Goal: Find specific page/section: Find specific page/section

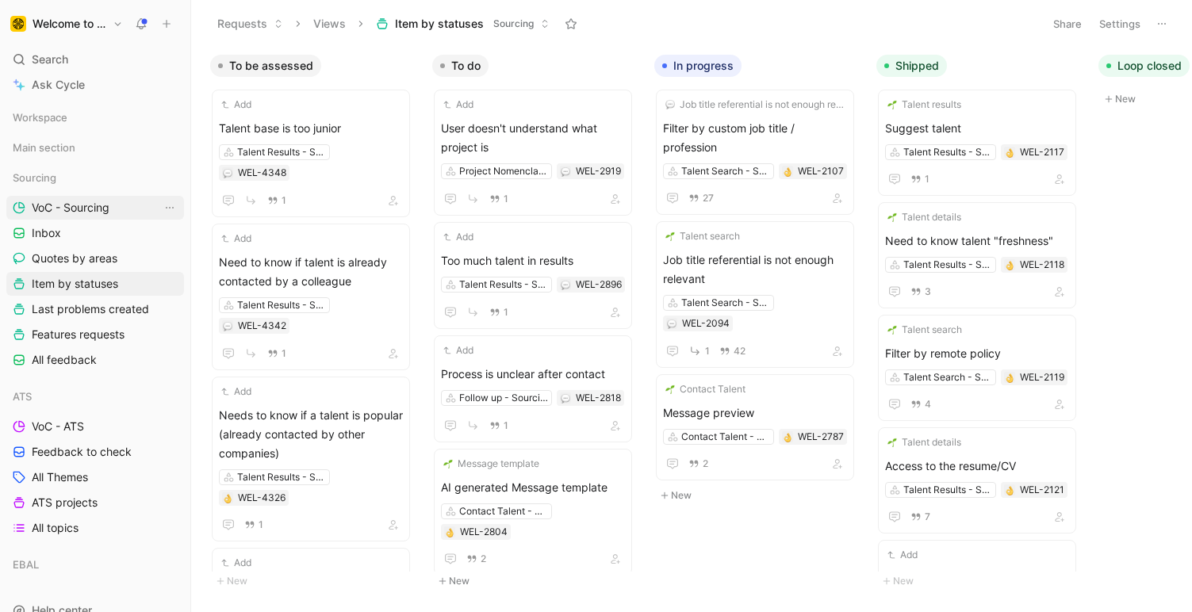
click at [63, 213] on span "VoC - Sourcing" at bounding box center [71, 208] width 78 height 16
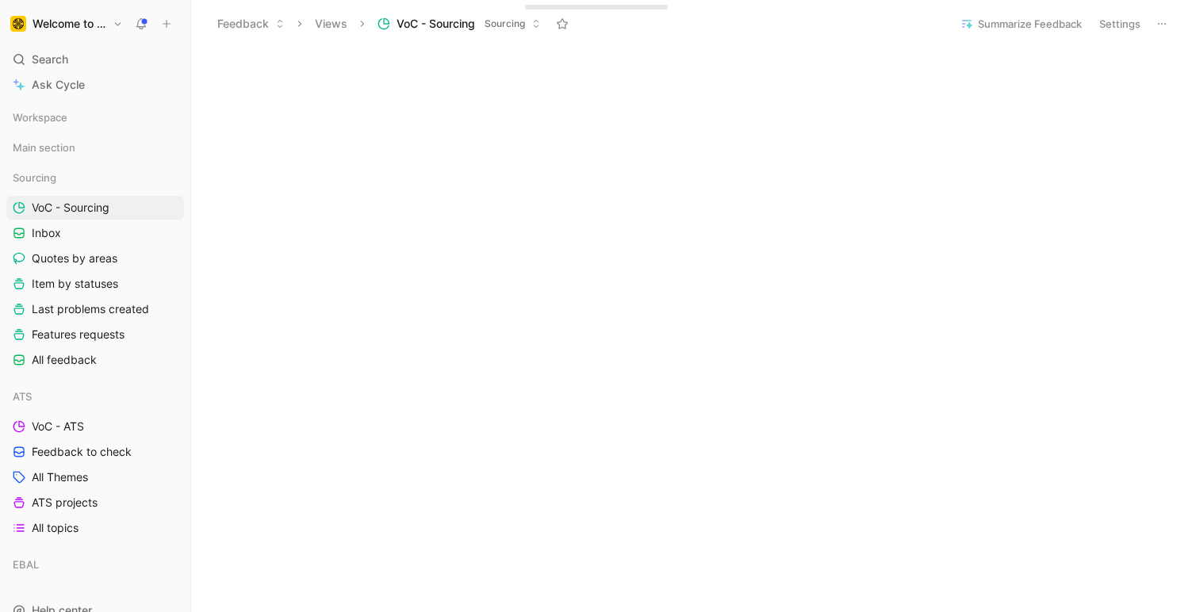
scroll to position [810, 0]
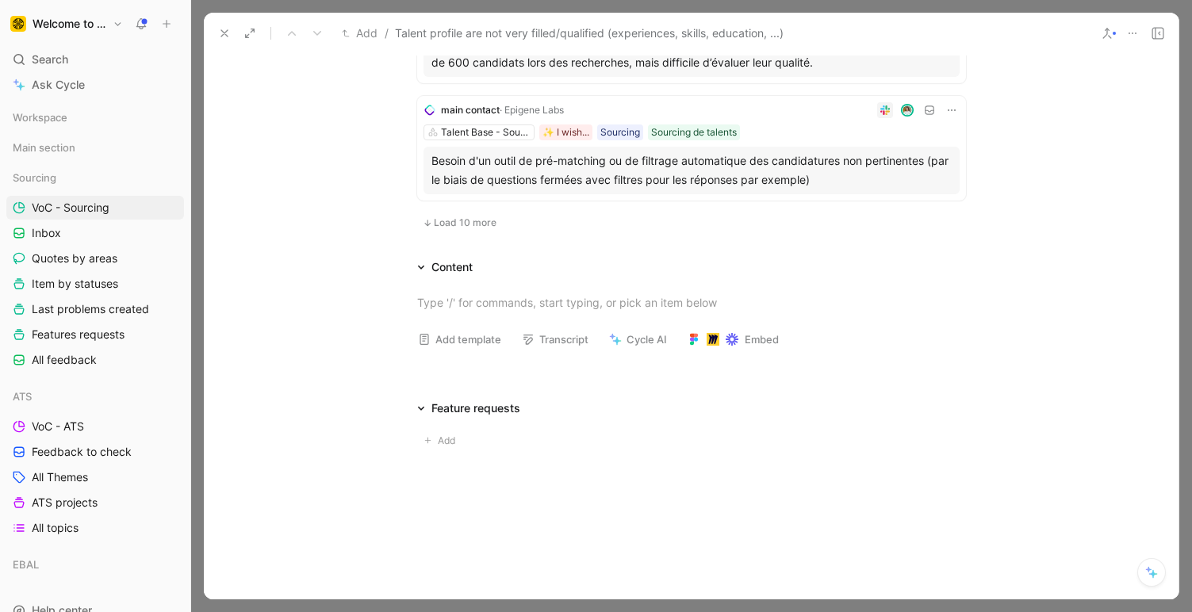
scroll to position [1219, 0]
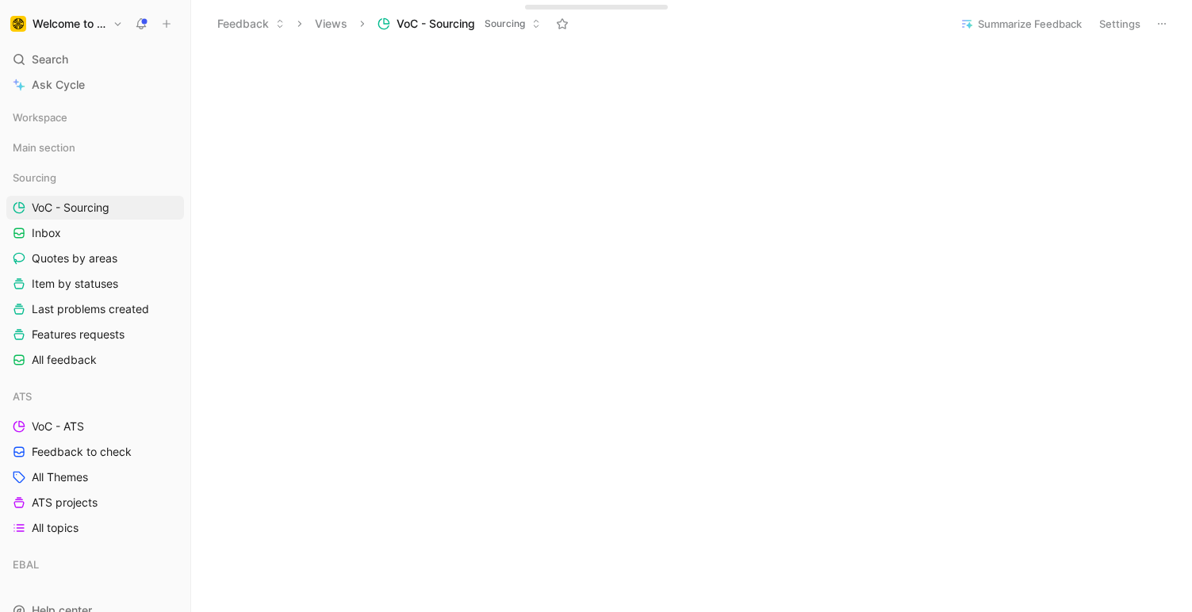
scroll to position [828, 0]
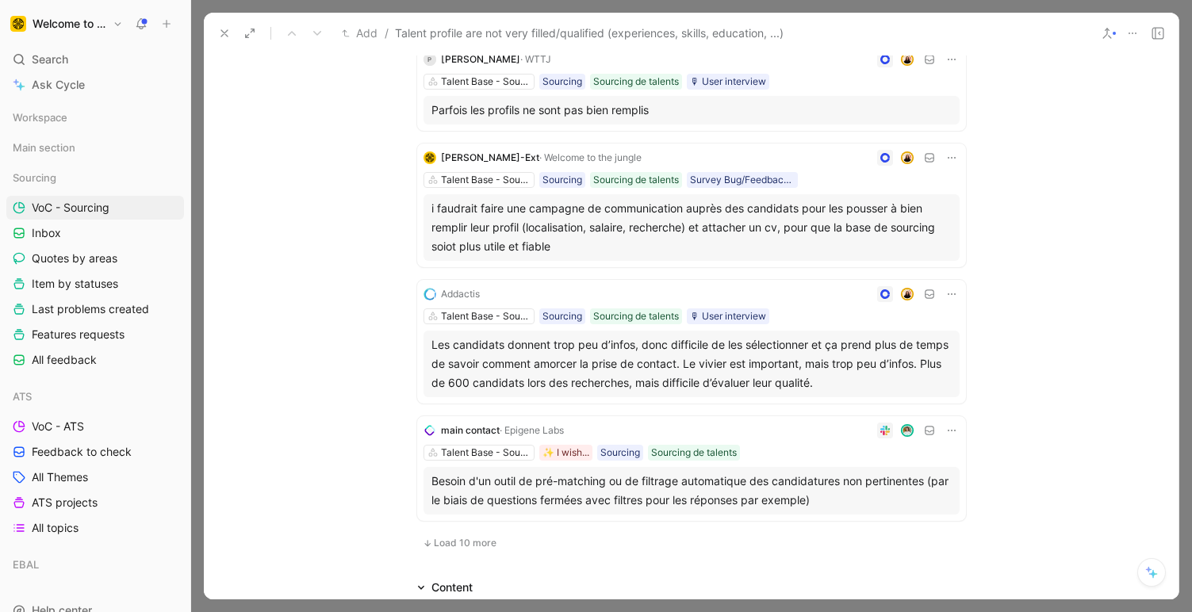
scroll to position [893, 0]
